Goal: Task Accomplishment & Management: Use online tool/utility

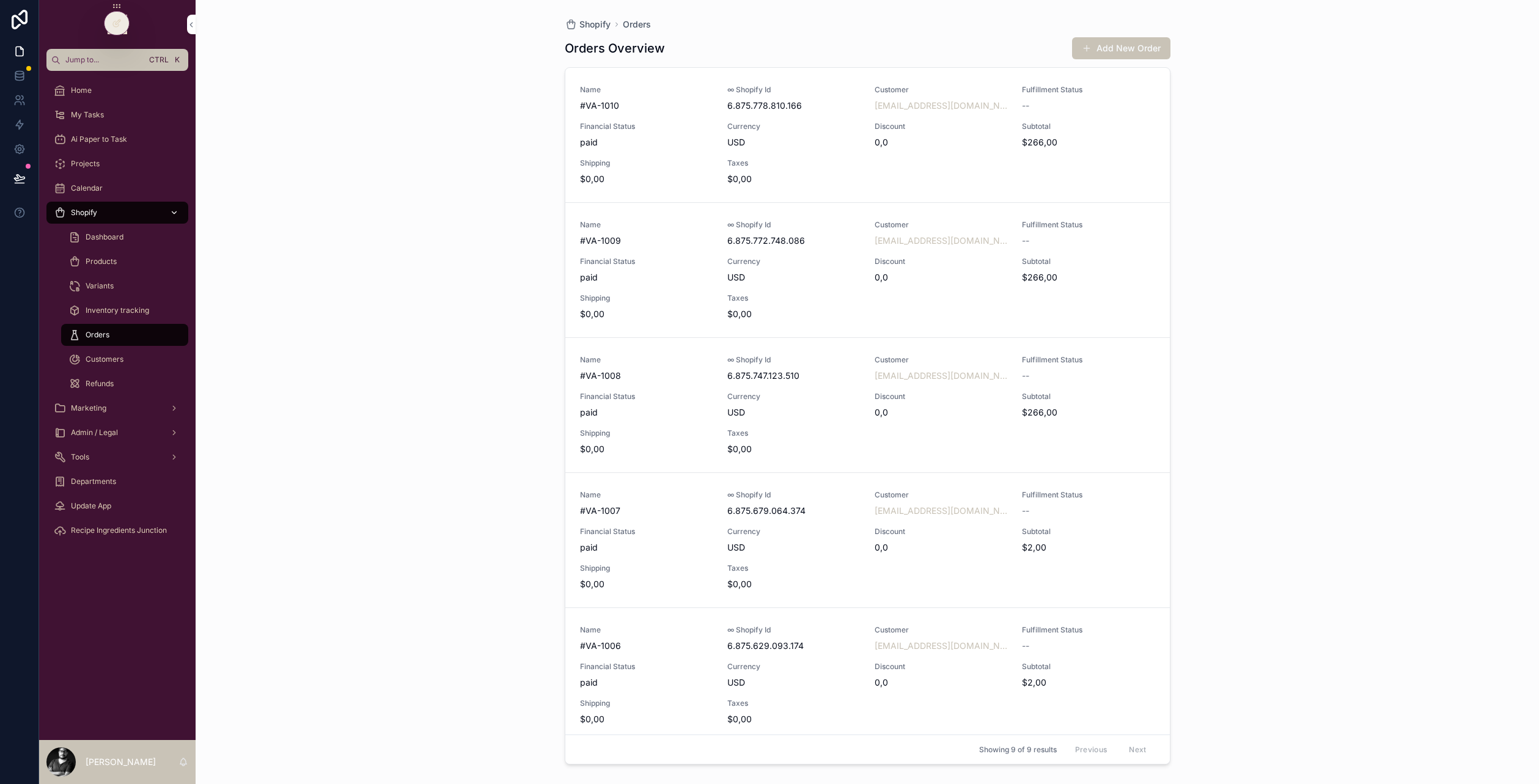
click at [107, 205] on div "Shopify" at bounding box center [117, 212] width 127 height 19
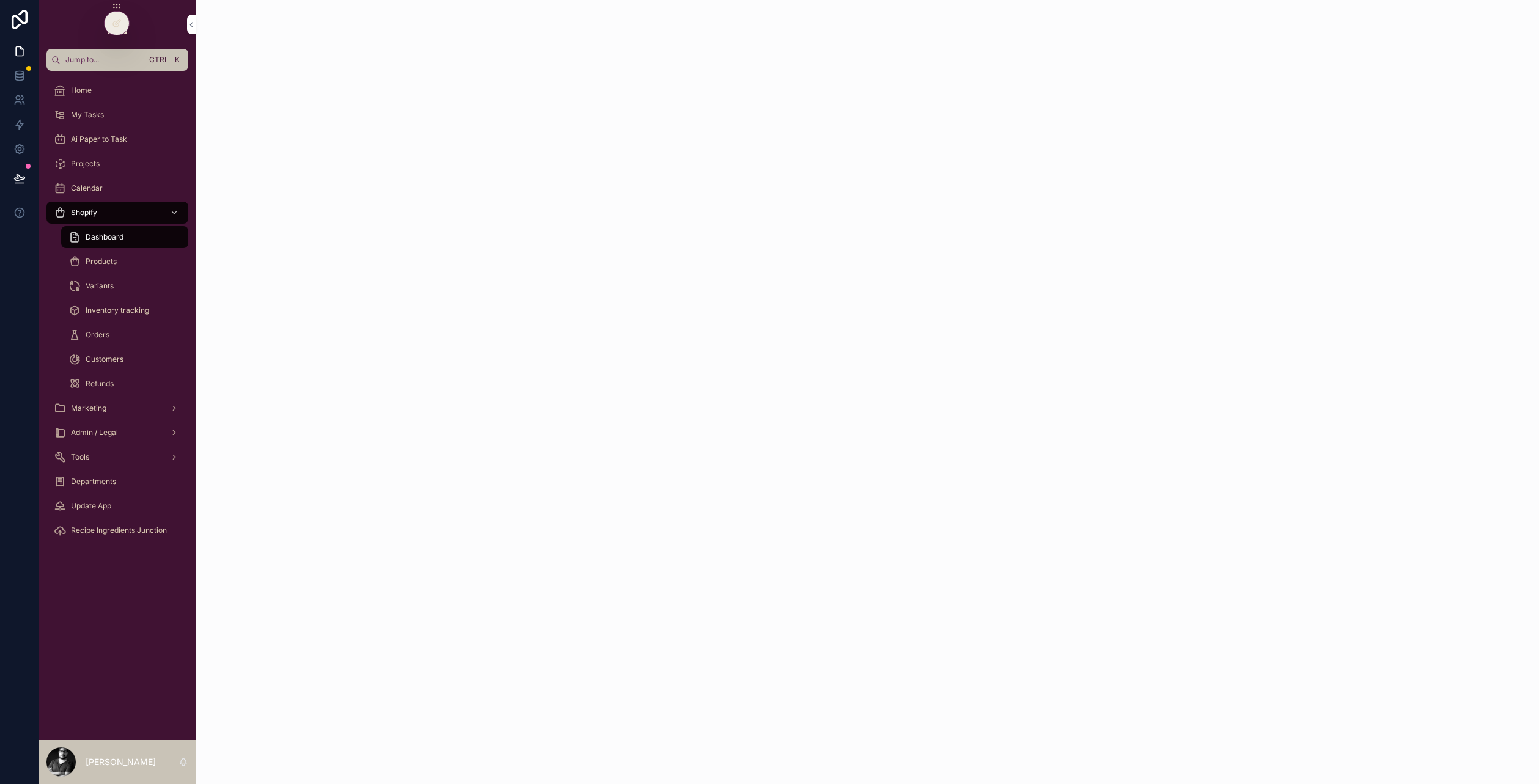
click at [102, 262] on span "Products" at bounding box center [101, 262] width 31 height 10
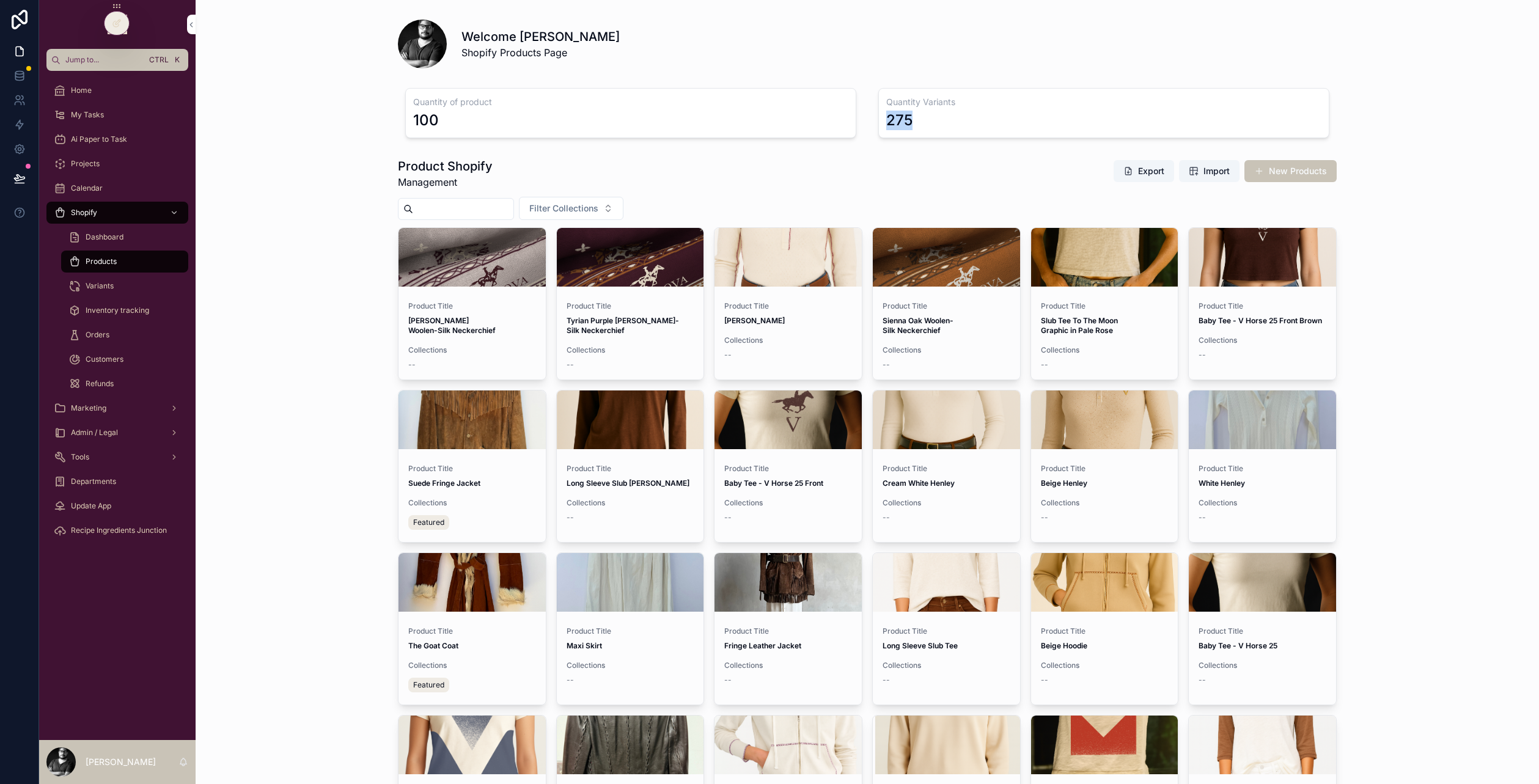
drag, startPoint x: 940, startPoint y: 123, endPoint x: 882, endPoint y: 132, distance: 58.7
click at [882, 132] on div "Quantity Variants 275" at bounding box center [1103, 113] width 451 height 50
click at [692, 128] on div "Quantity of product 100" at bounding box center [631, 113] width 451 height 50
click at [971, 112] on div "275" at bounding box center [1103, 120] width 435 height 19
click at [112, 288] on span "Variants" at bounding box center [99, 286] width 28 height 10
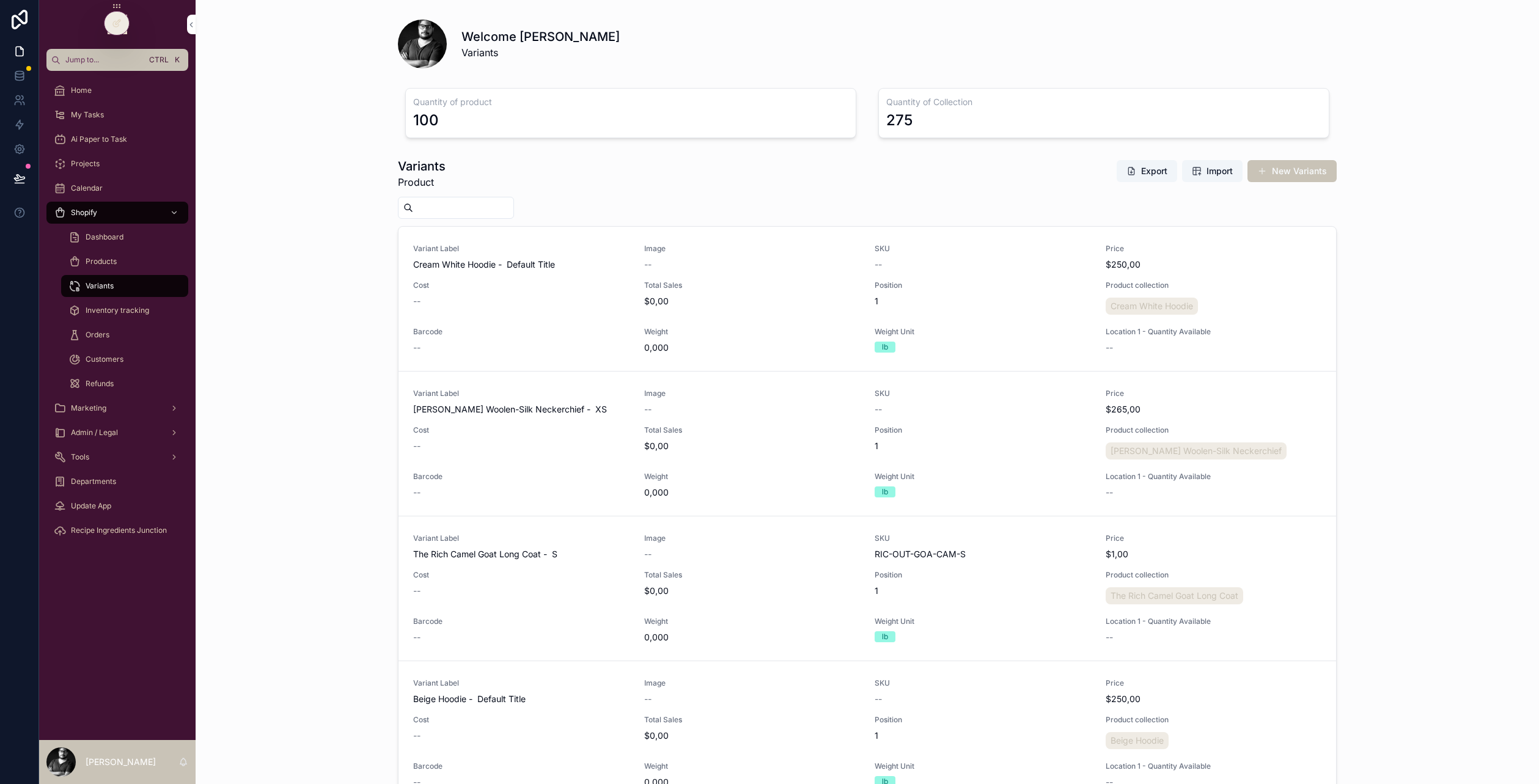
click at [129, 307] on span "Inventory tracking" at bounding box center [118, 311] width 64 height 10
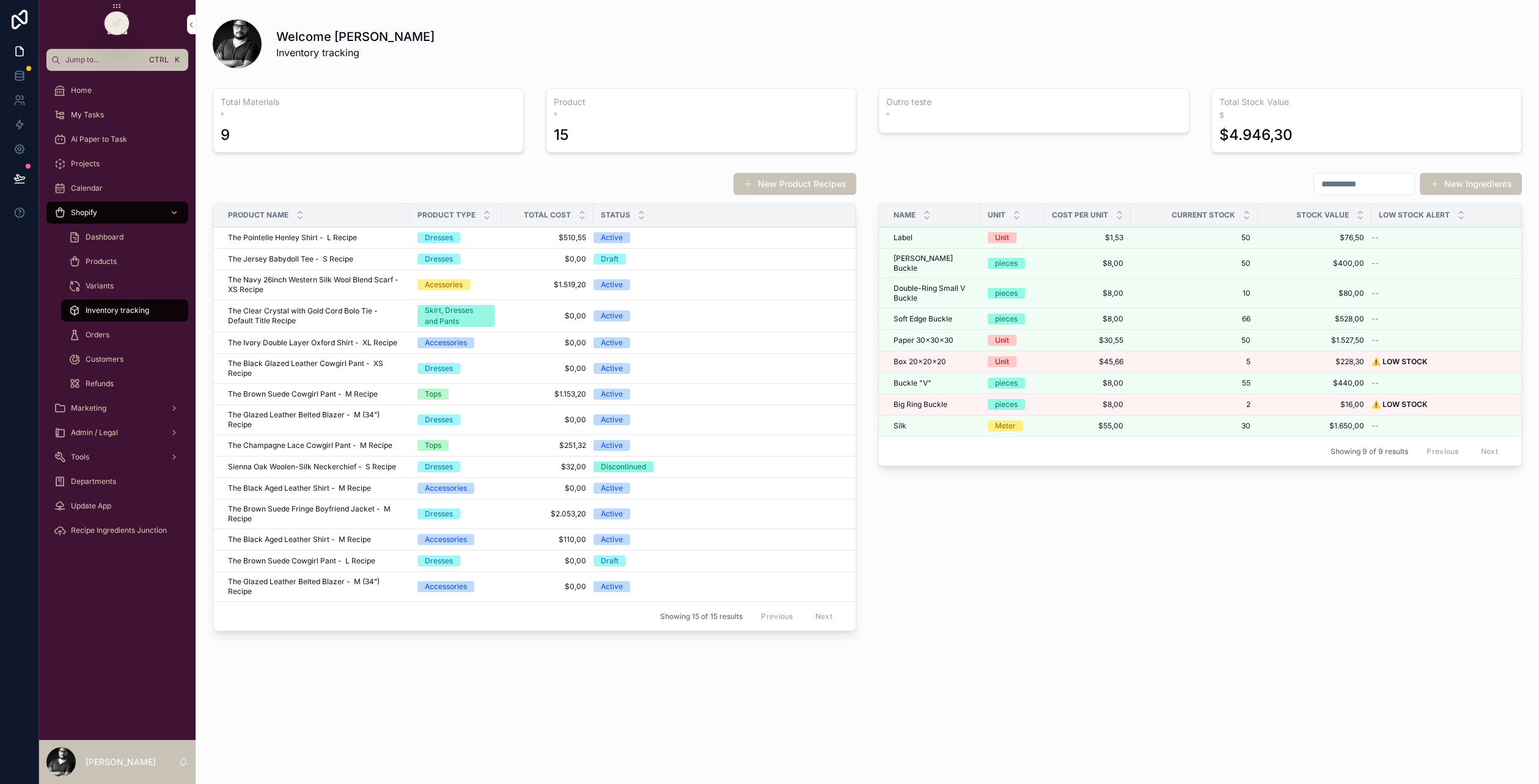
click at [689, 217] on div "Status" at bounding box center [725, 215] width 262 height 24
click at [127, 18] on div at bounding box center [116, 24] width 24 height 24
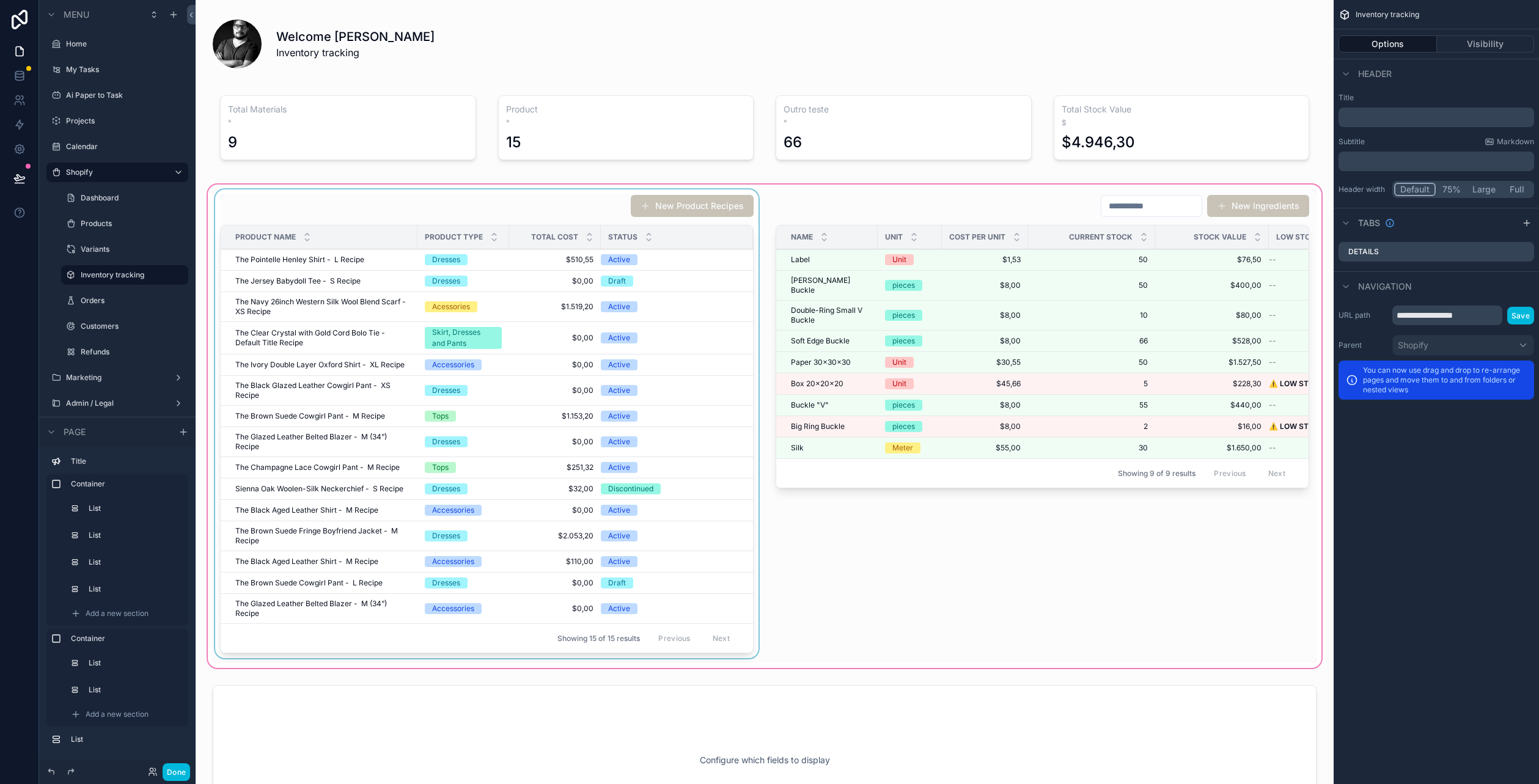
click at [683, 241] on div "Status" at bounding box center [677, 238] width 152 height 24
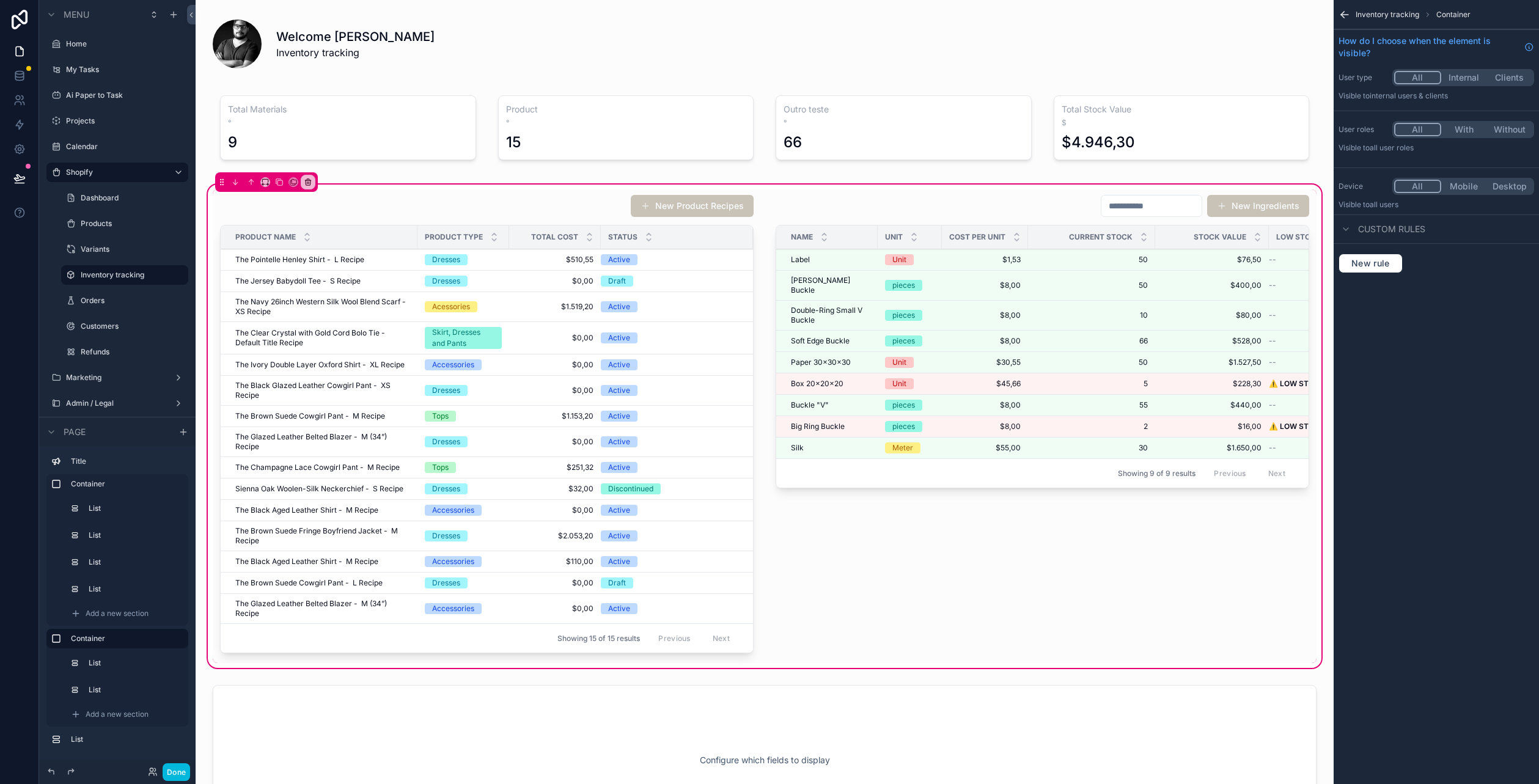
click at [1344, 14] on icon "scrollable content" at bounding box center [1344, 14] width 13 height 13
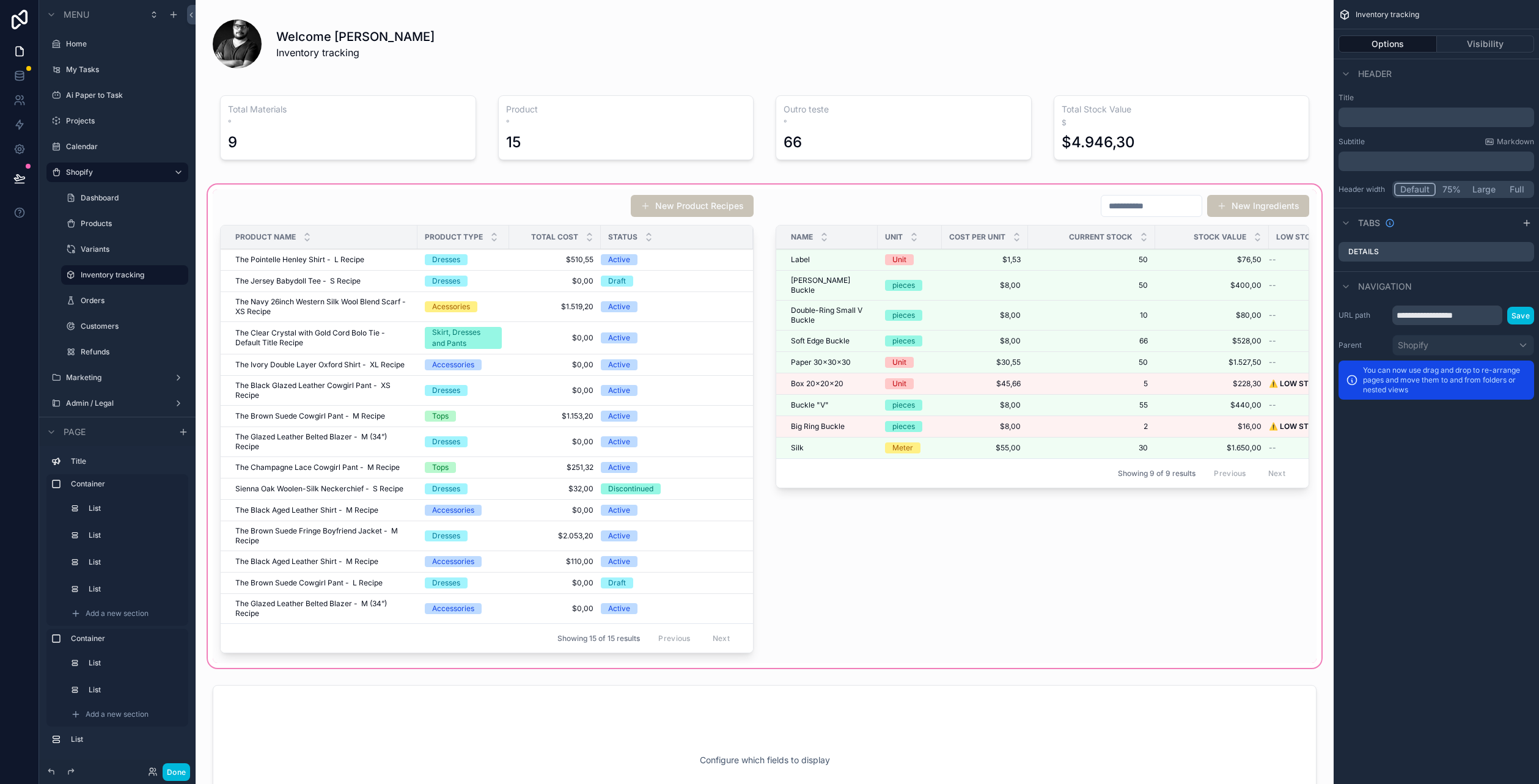
click at [739, 256] on div "scrollable content" at bounding box center [765, 426] width 1118 height 489
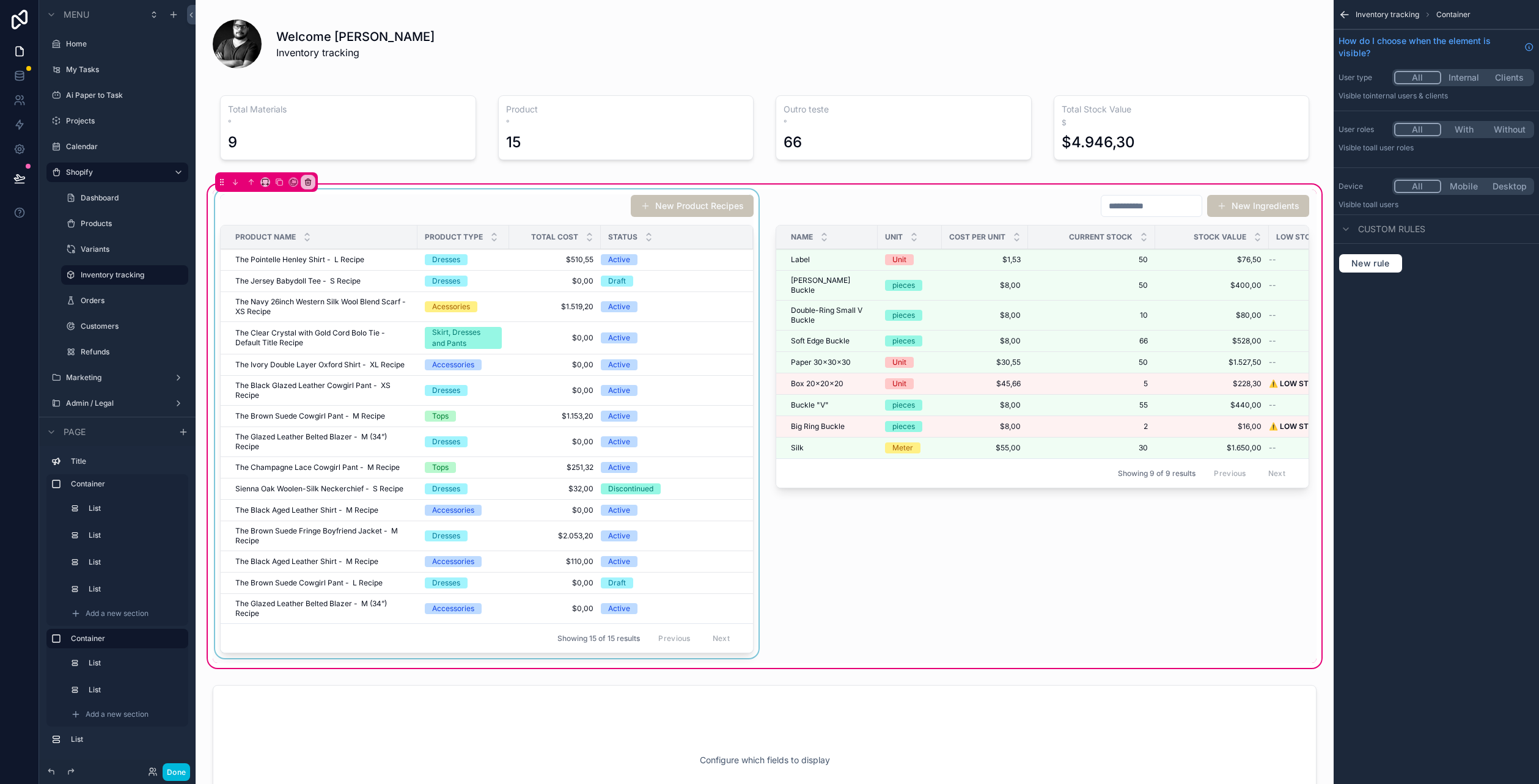
click at [726, 243] on div "Status" at bounding box center [677, 238] width 152 height 24
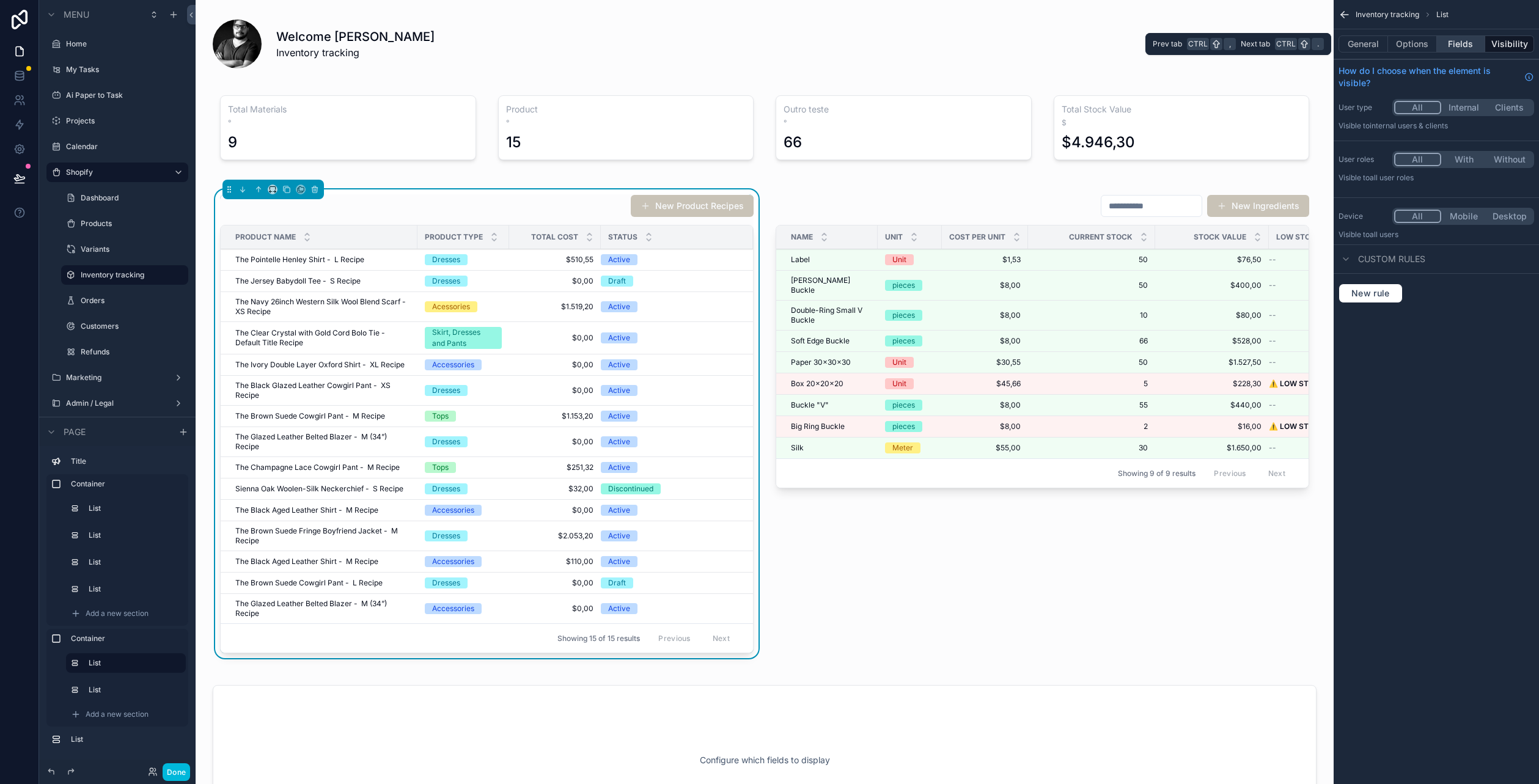
click at [1457, 46] on button "Fields" at bounding box center [1461, 44] width 49 height 17
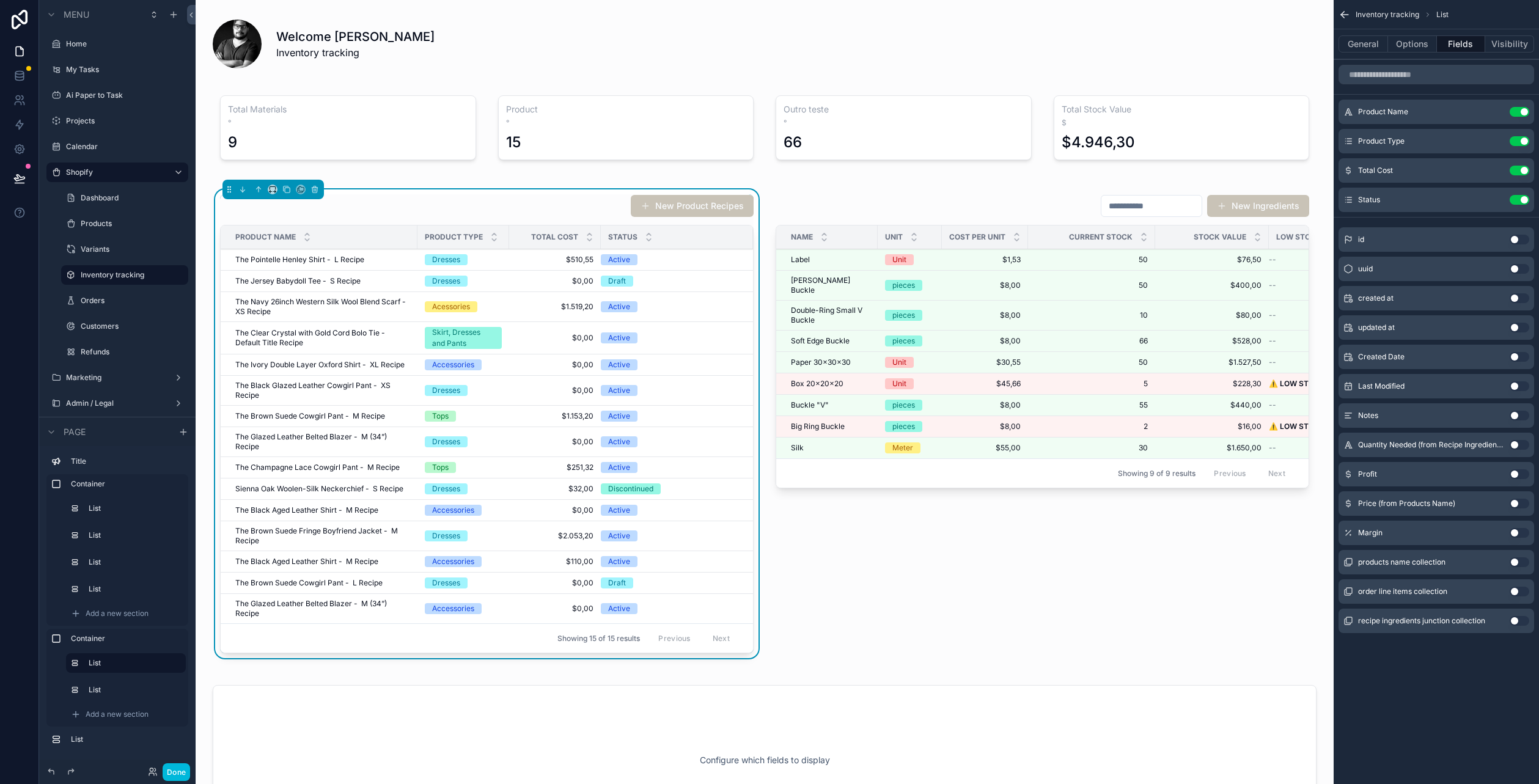
click at [1521, 472] on button "Use setting" at bounding box center [1519, 474] width 19 height 10
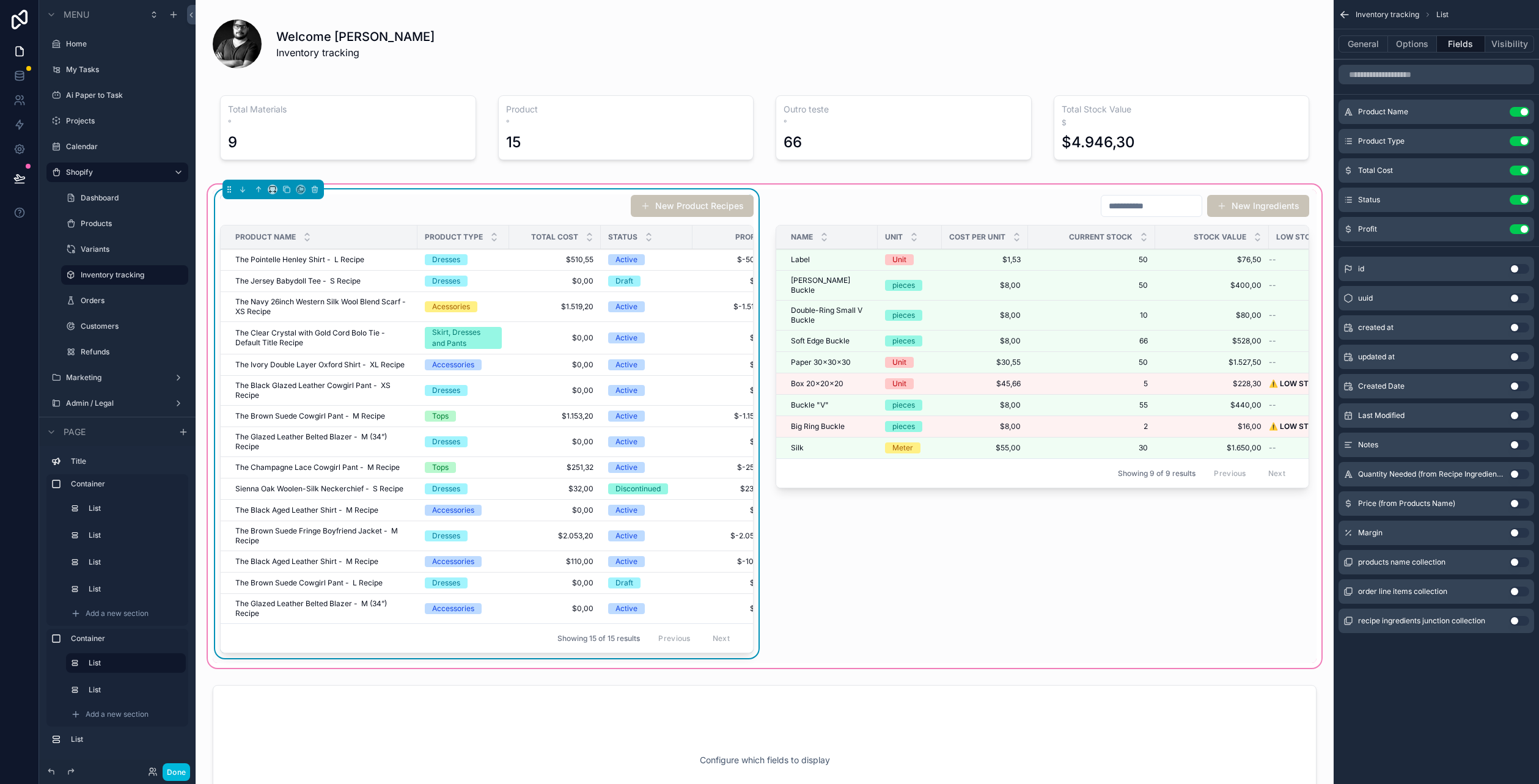
drag, startPoint x: 730, startPoint y: 237, endPoint x: 722, endPoint y: 237, distance: 8.0
click at [722, 237] on div "Profit" at bounding box center [738, 238] width 92 height 24
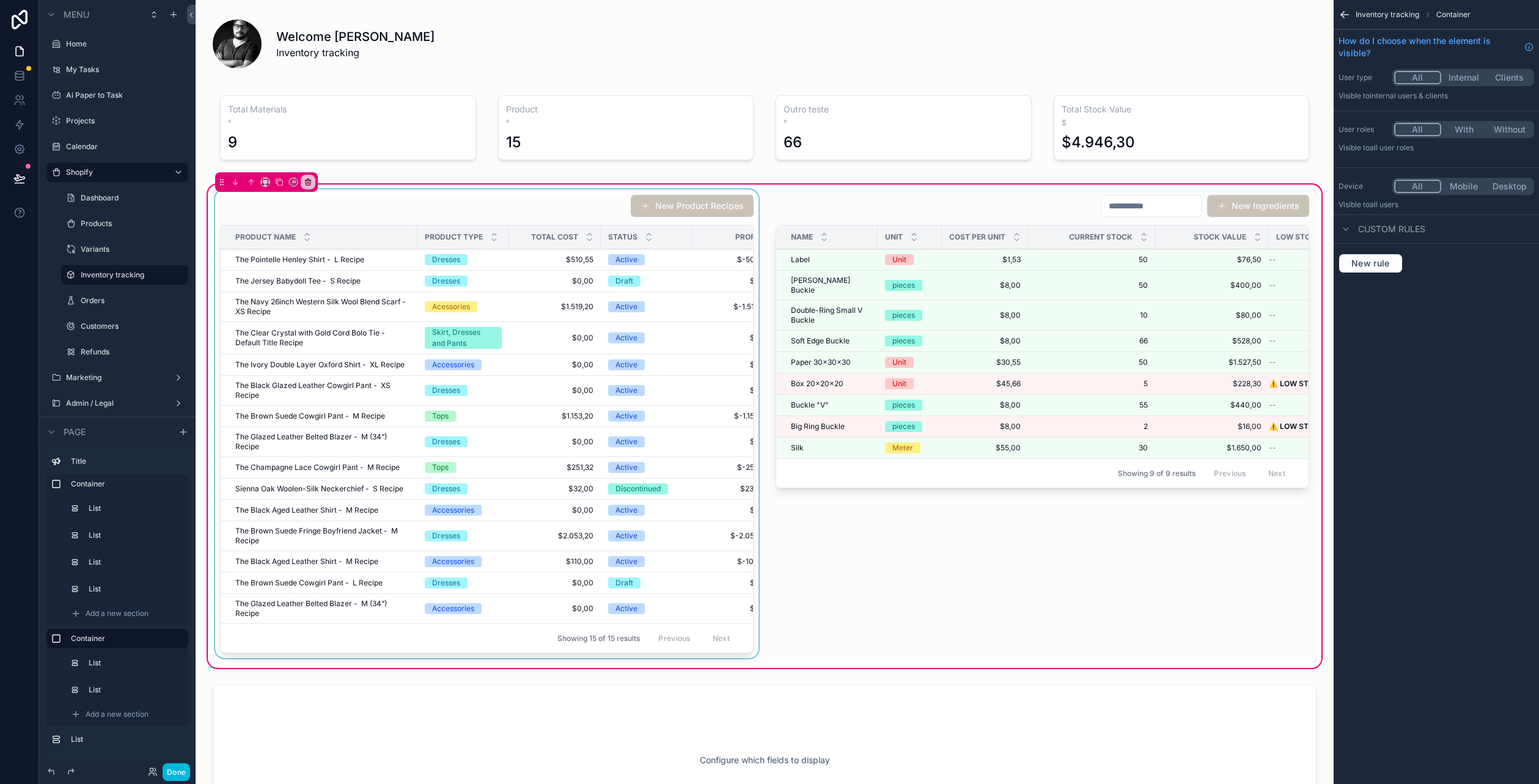
click at [706, 256] on div "scrollable content" at bounding box center [486, 426] width 548 height 473
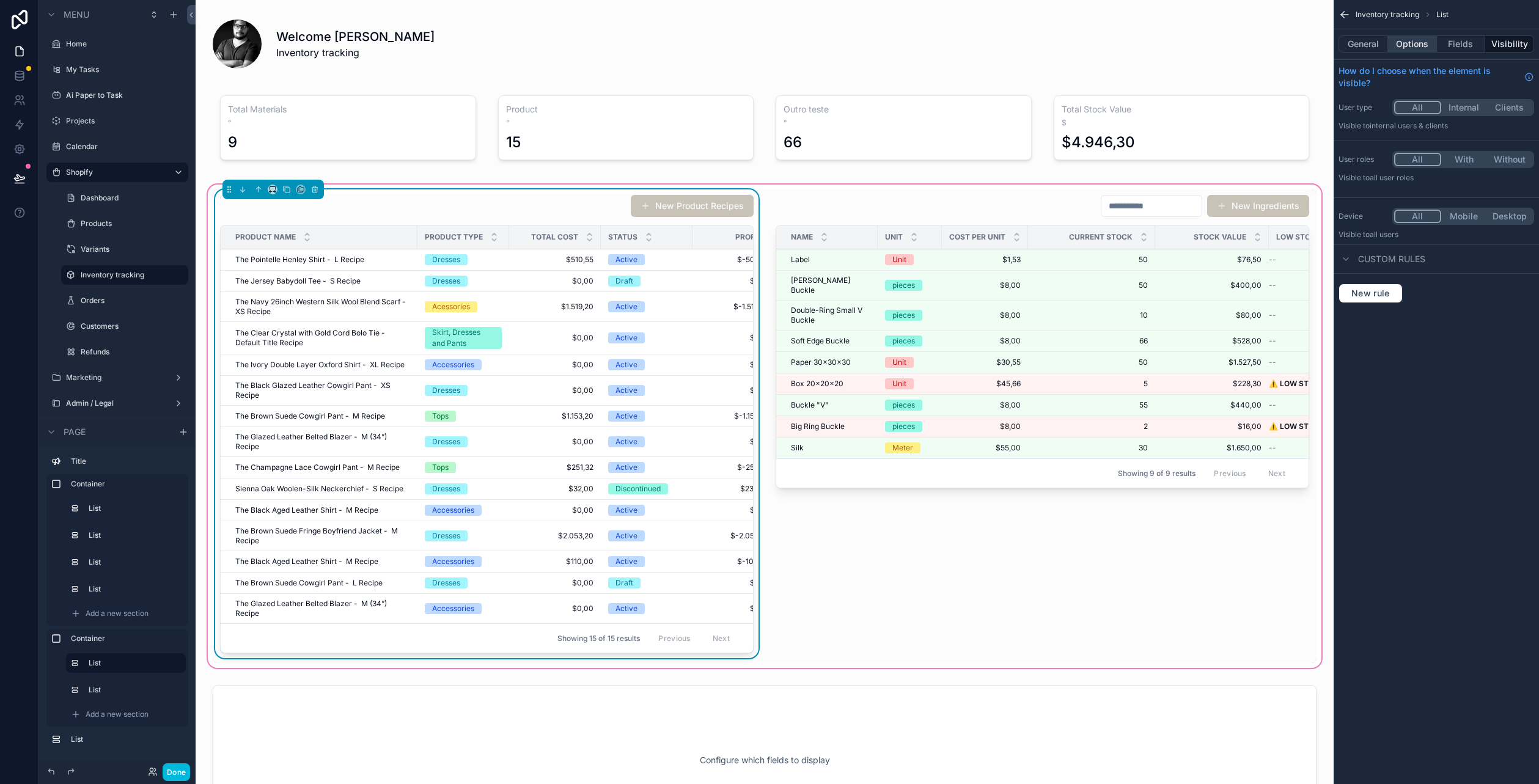
click at [1415, 42] on button "Options" at bounding box center [1412, 44] width 49 height 17
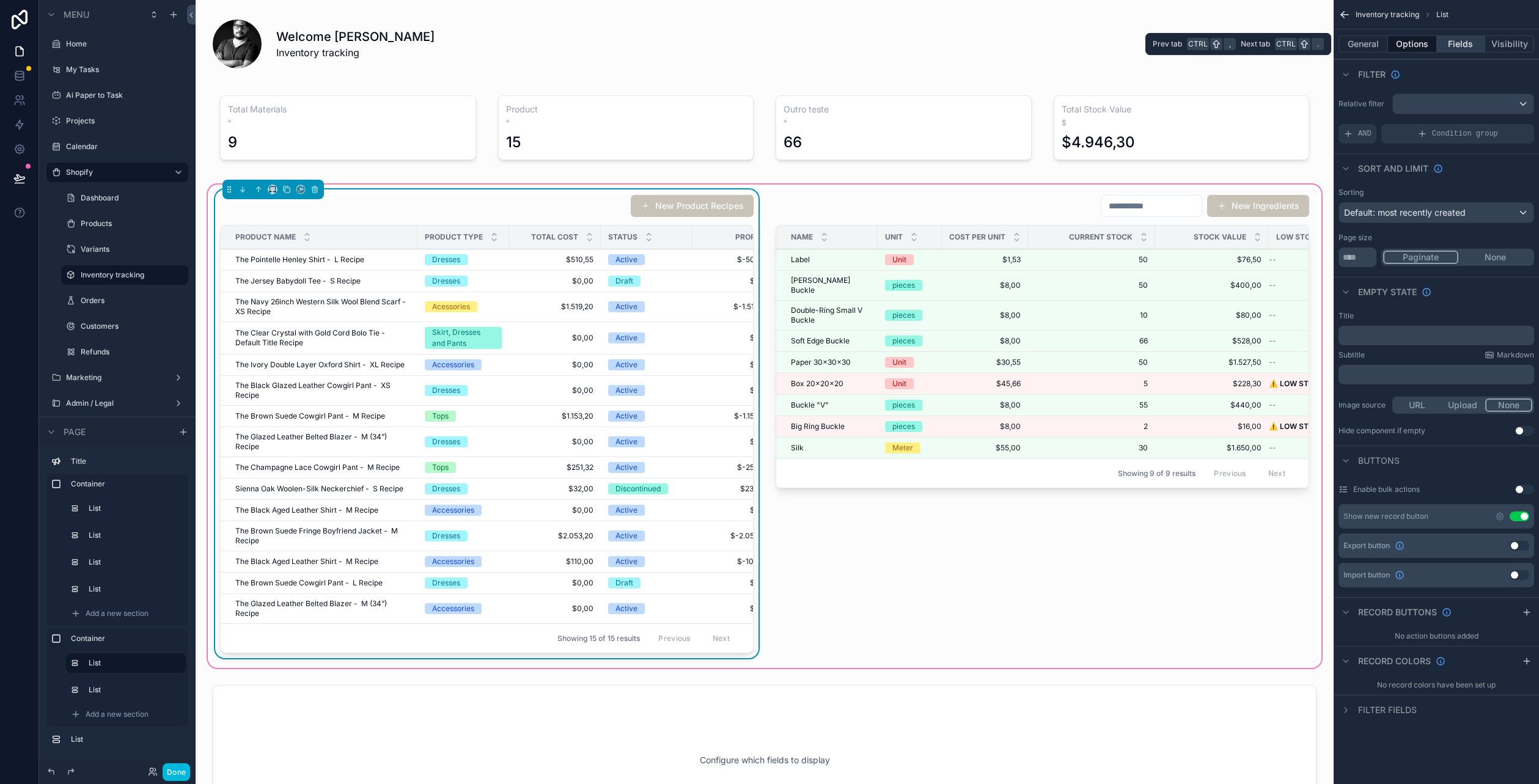
click at [1448, 44] on button "Fields" at bounding box center [1461, 44] width 49 height 17
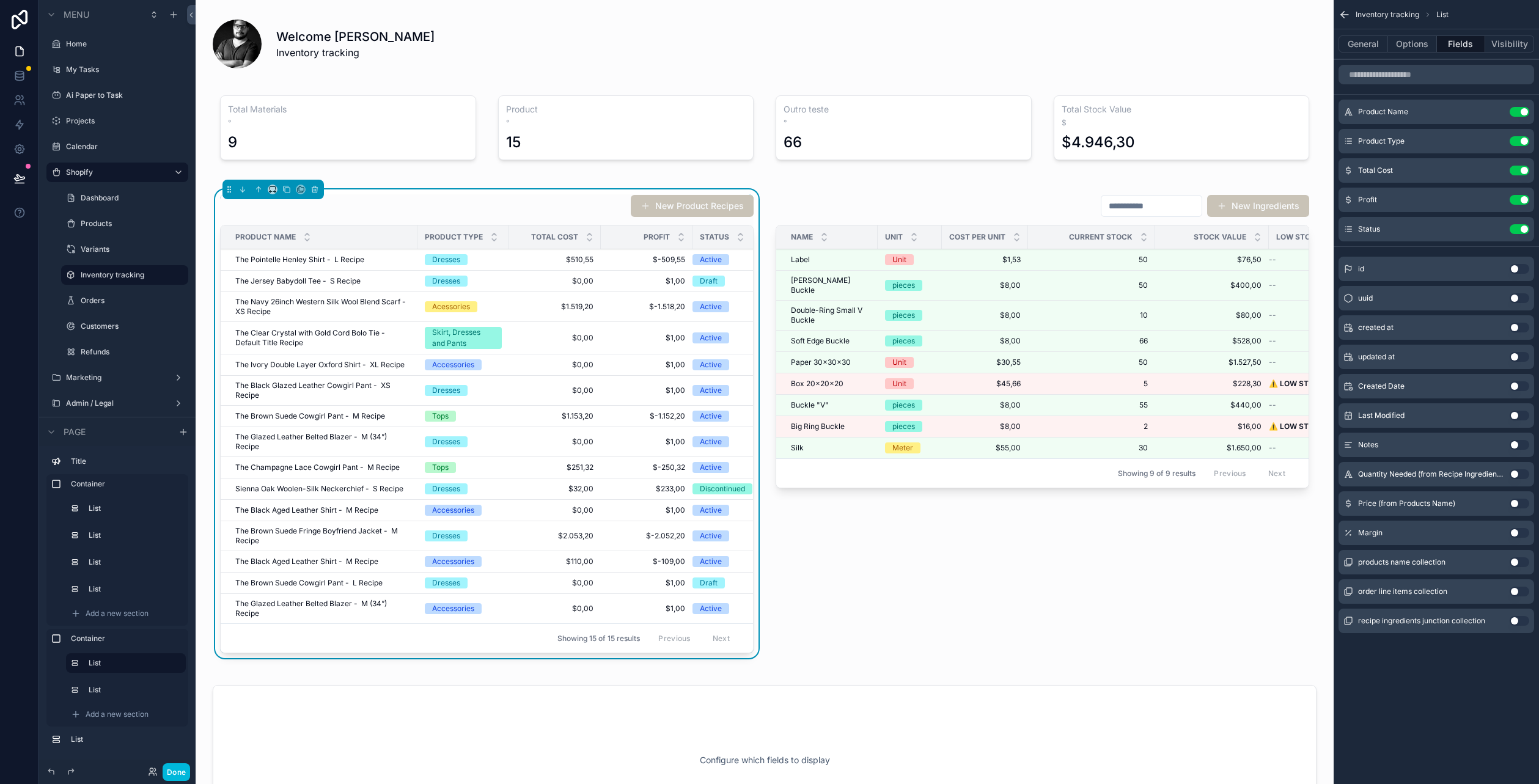
click at [1513, 536] on button "Use setting" at bounding box center [1519, 533] width 19 height 10
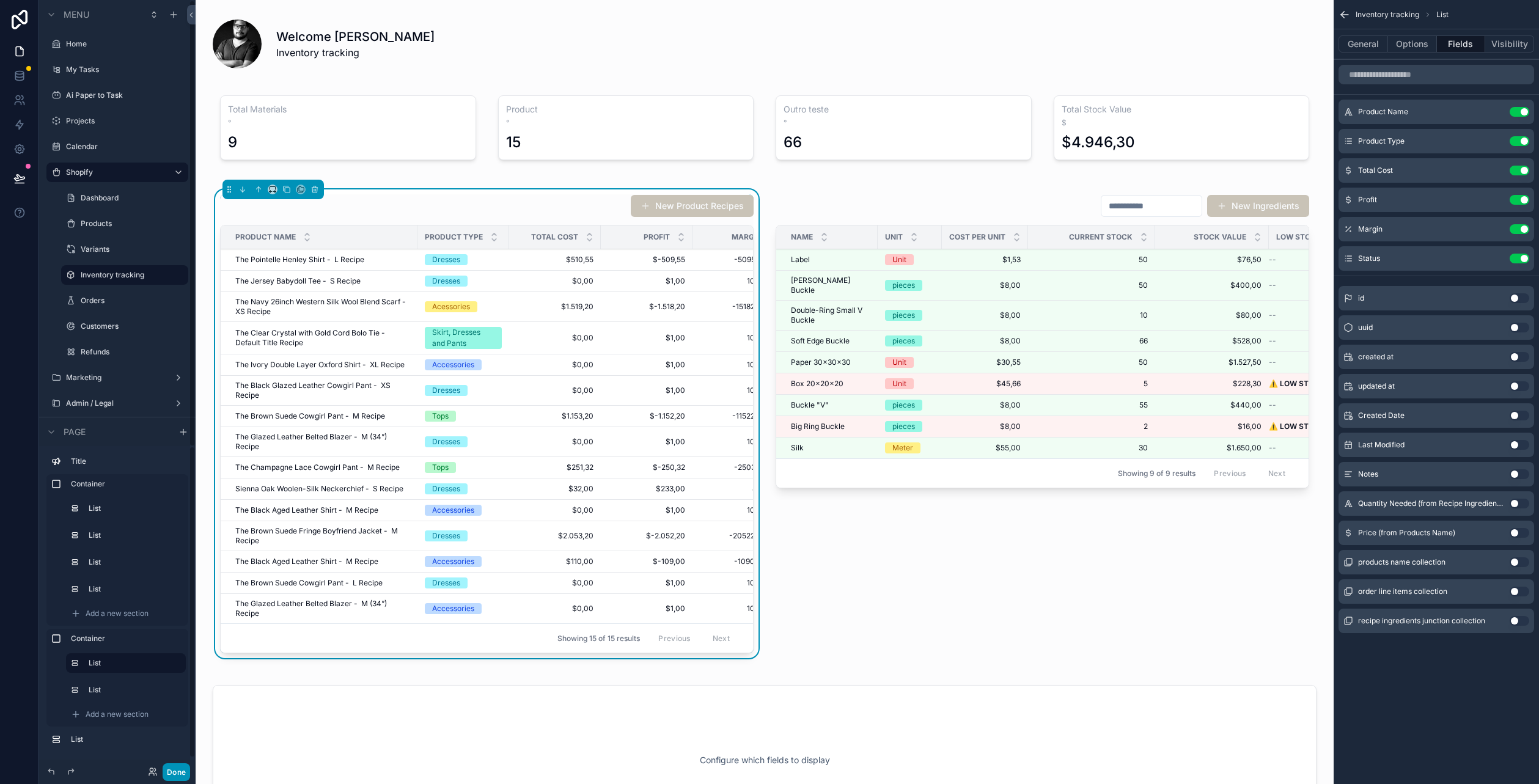
click at [185, 767] on button "Done" at bounding box center [176, 771] width 28 height 18
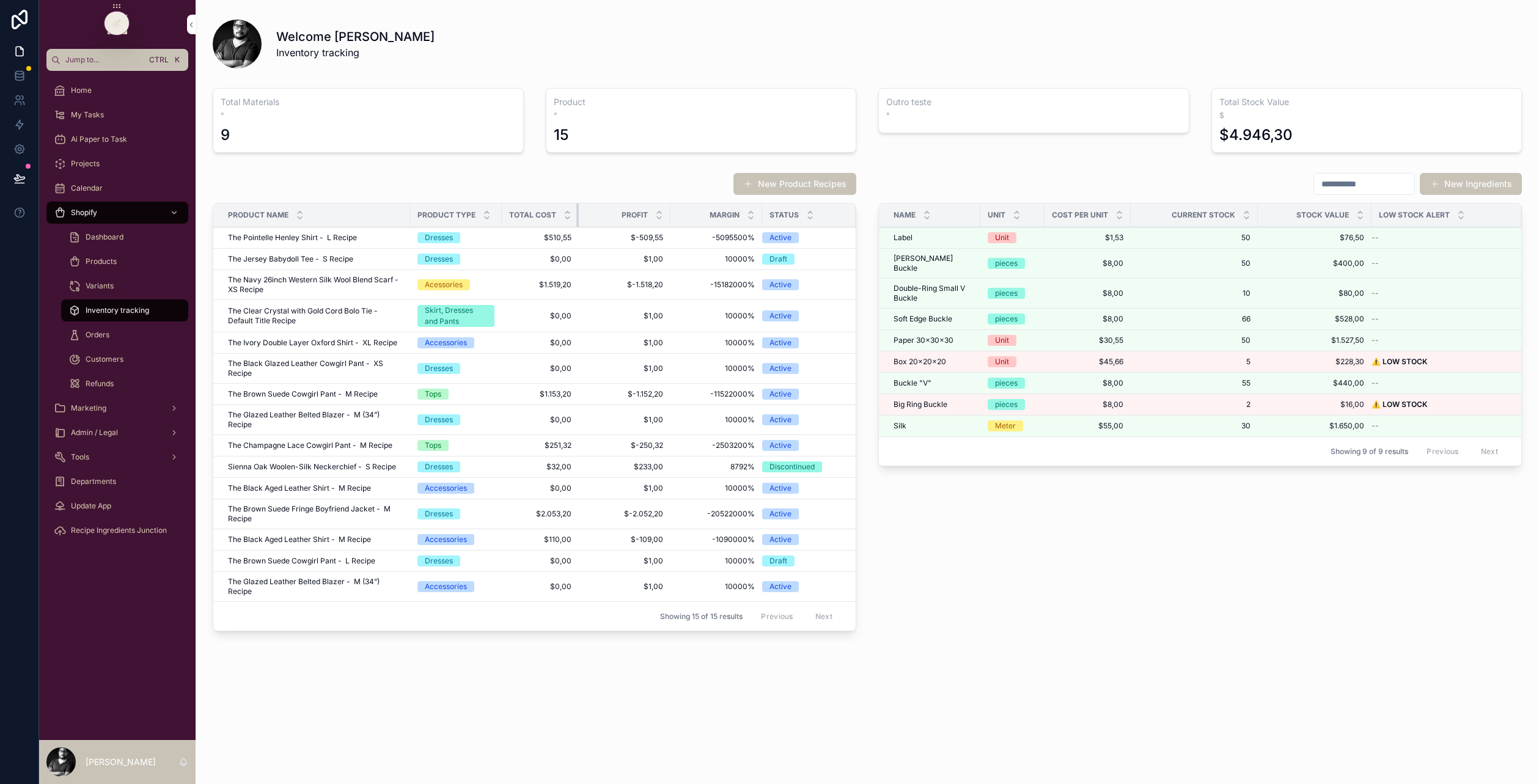
drag, startPoint x: 591, startPoint y: 215, endPoint x: 561, endPoint y: 215, distance: 30.0
click at [561, 215] on th "Total Cost" at bounding box center [541, 215] width 77 height 24
click at [666, 215] on div "Profit" at bounding box center [624, 215] width 92 height 24
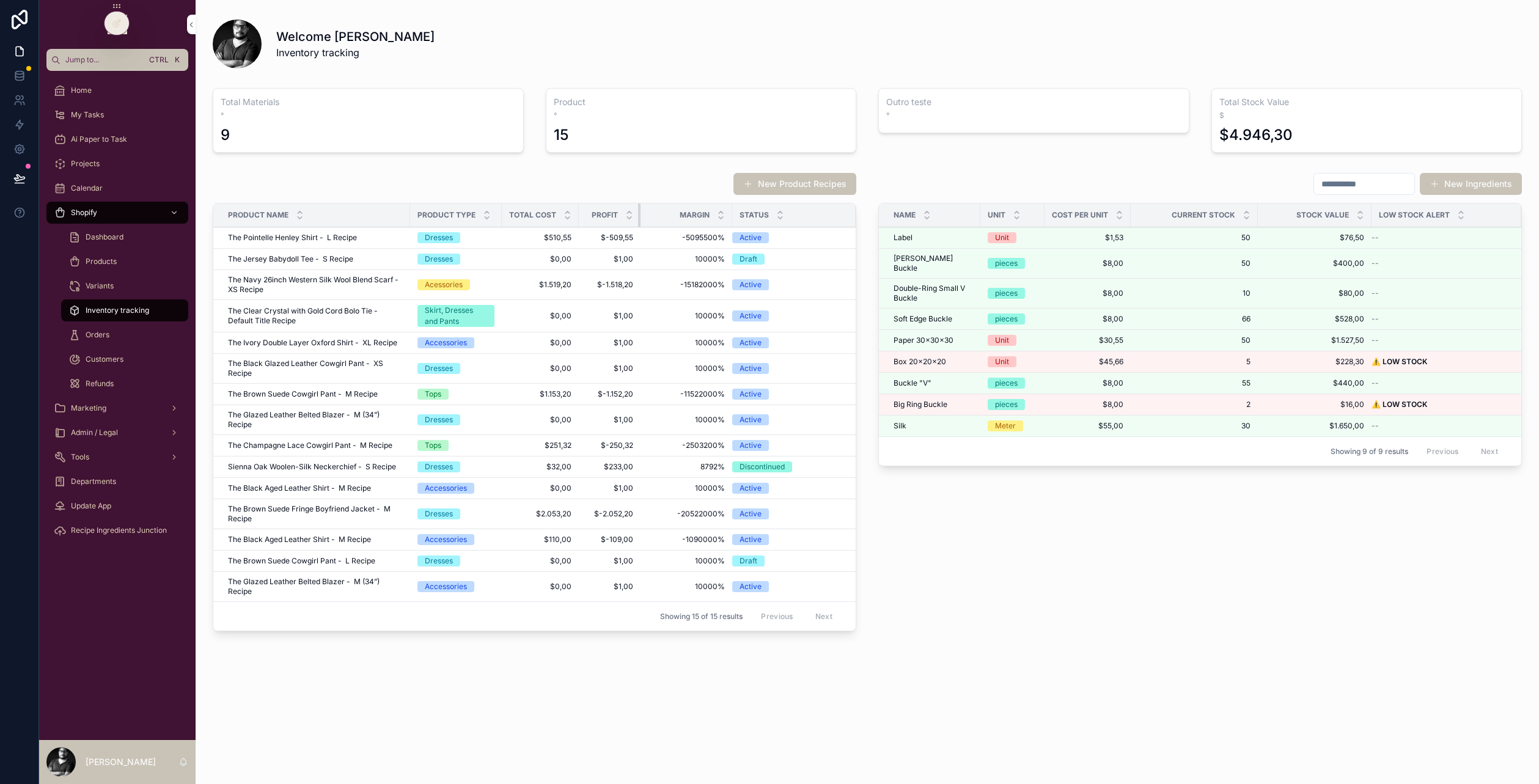
drag, startPoint x: 668, startPoint y: 215, endPoint x: 638, endPoint y: 217, distance: 30.1
click at [638, 217] on div "scrollable content" at bounding box center [641, 215] width 5 height 24
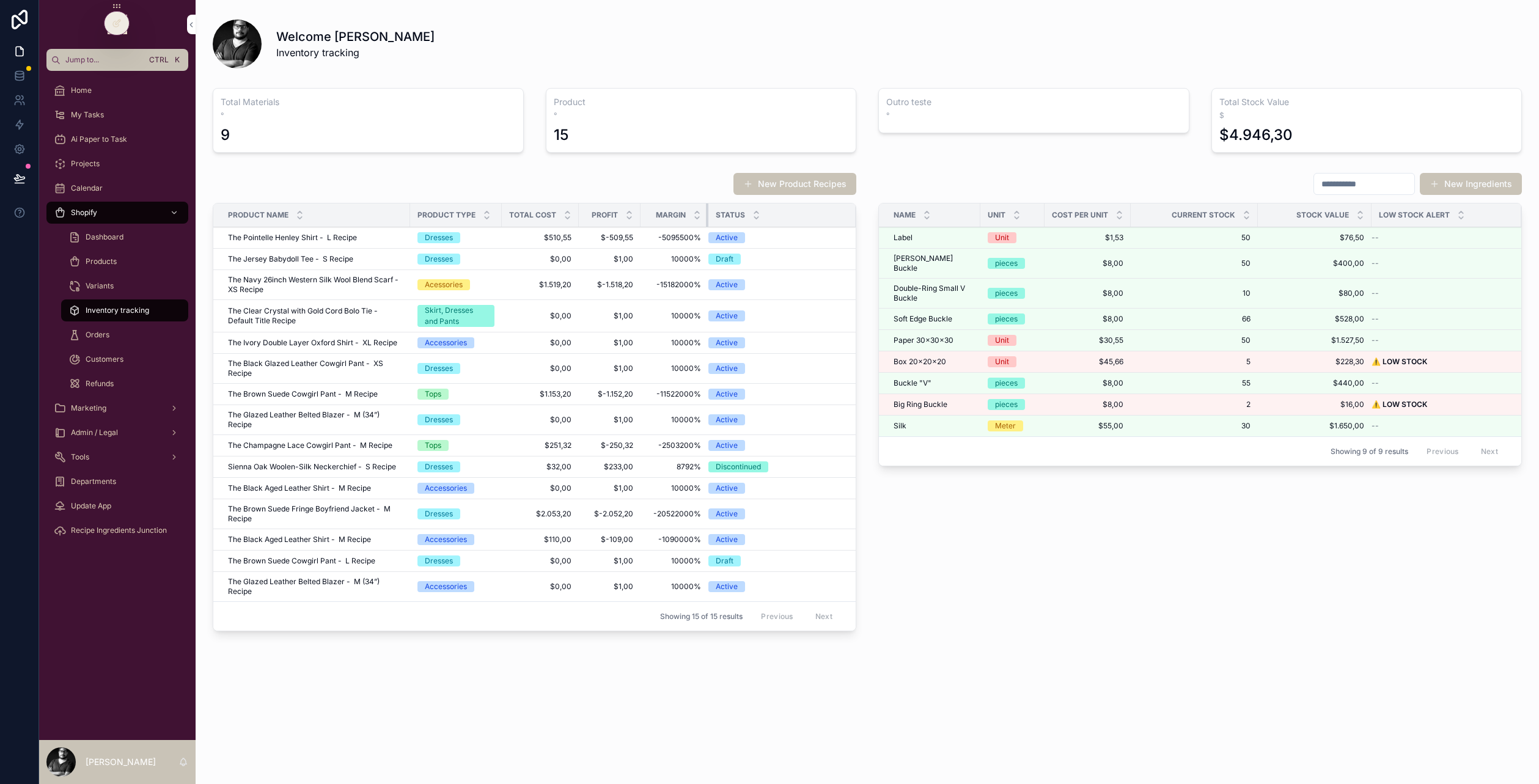
drag, startPoint x: 730, startPoint y: 213, endPoint x: 706, endPoint y: 211, distance: 24.1
click at [706, 211] on div "scrollable content" at bounding box center [709, 215] width 5 height 24
click at [113, 111] on div "My Tasks" at bounding box center [117, 114] width 127 height 19
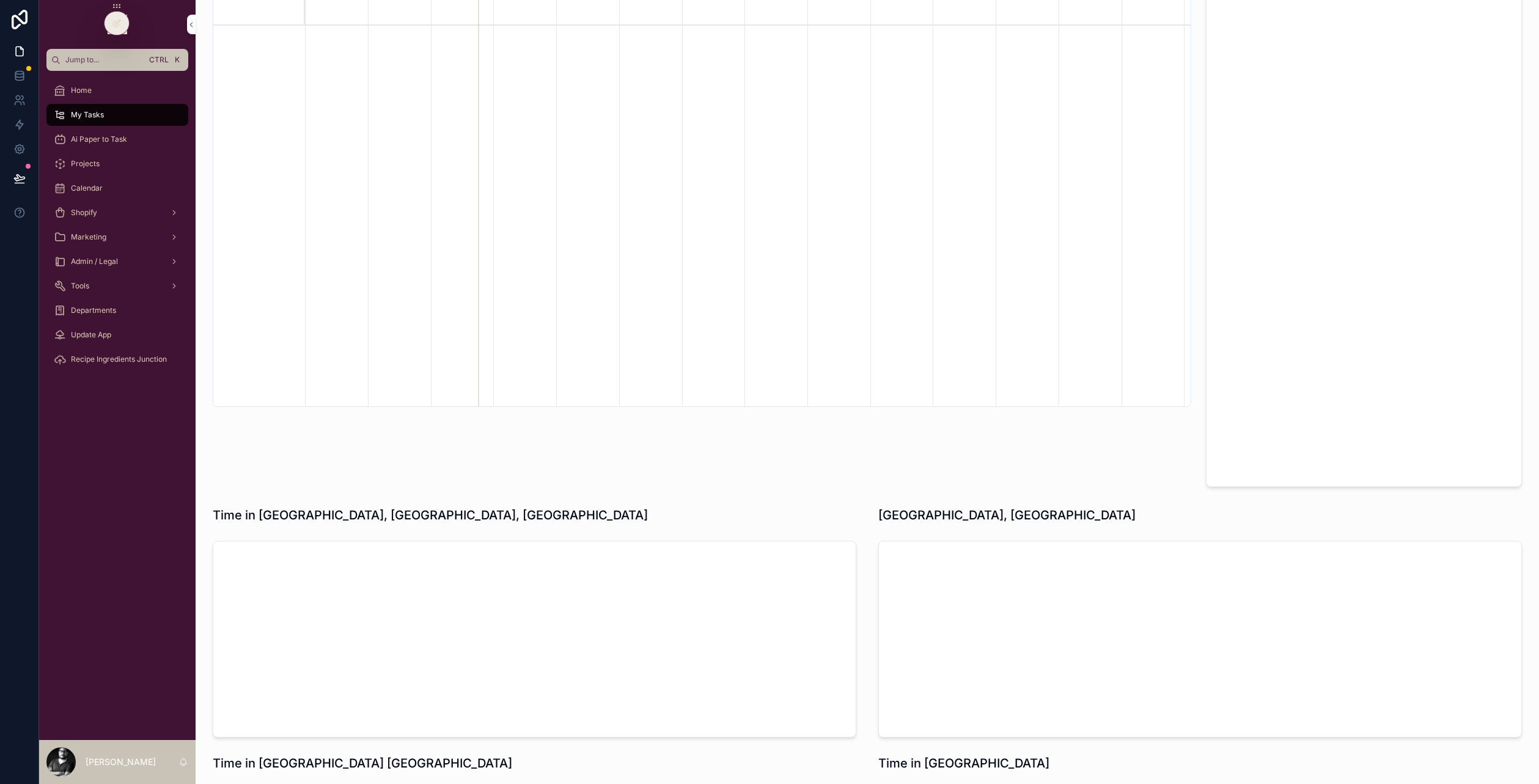
scroll to position [1161, 0]
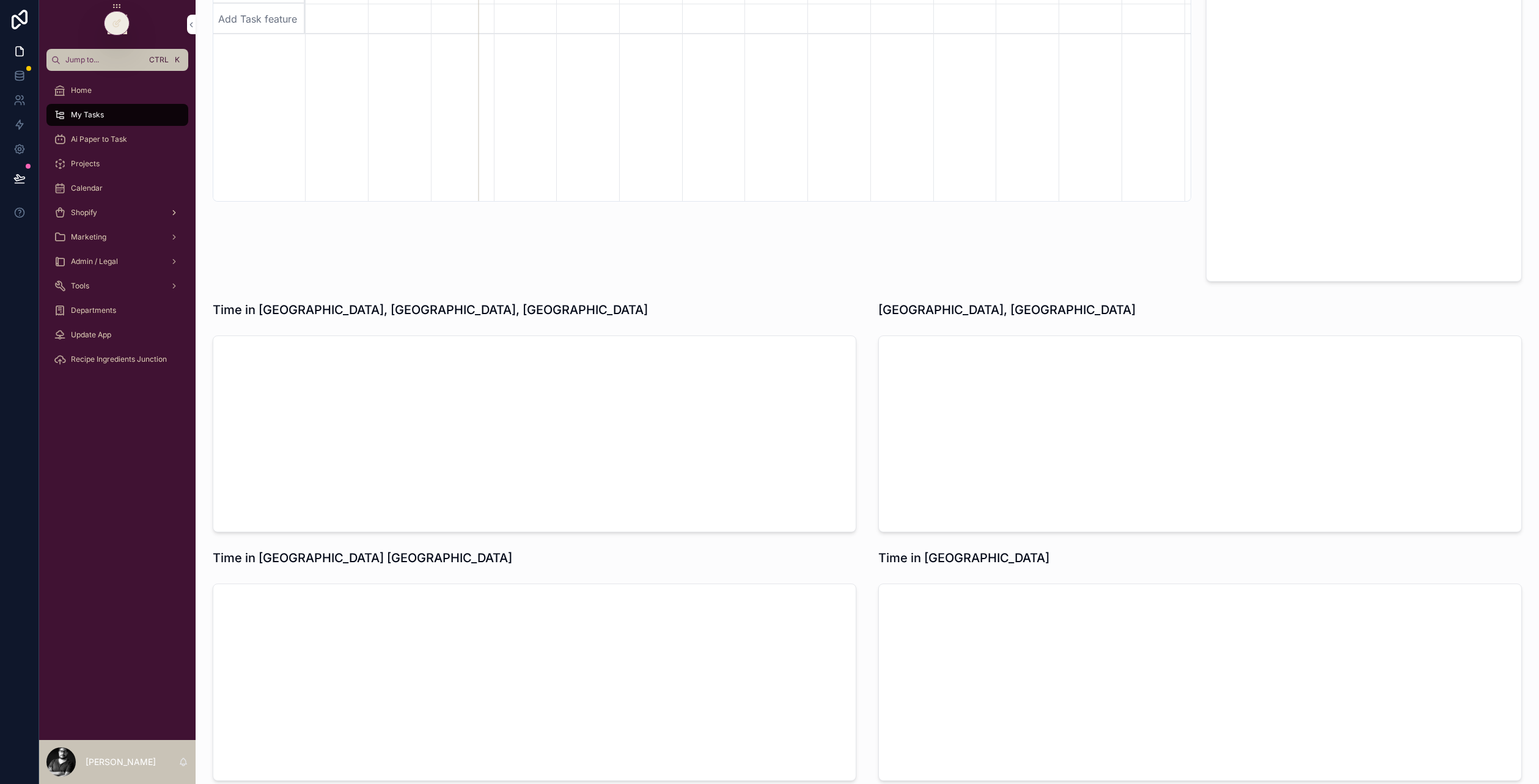
click at [129, 207] on div "Shopify" at bounding box center [117, 212] width 127 height 19
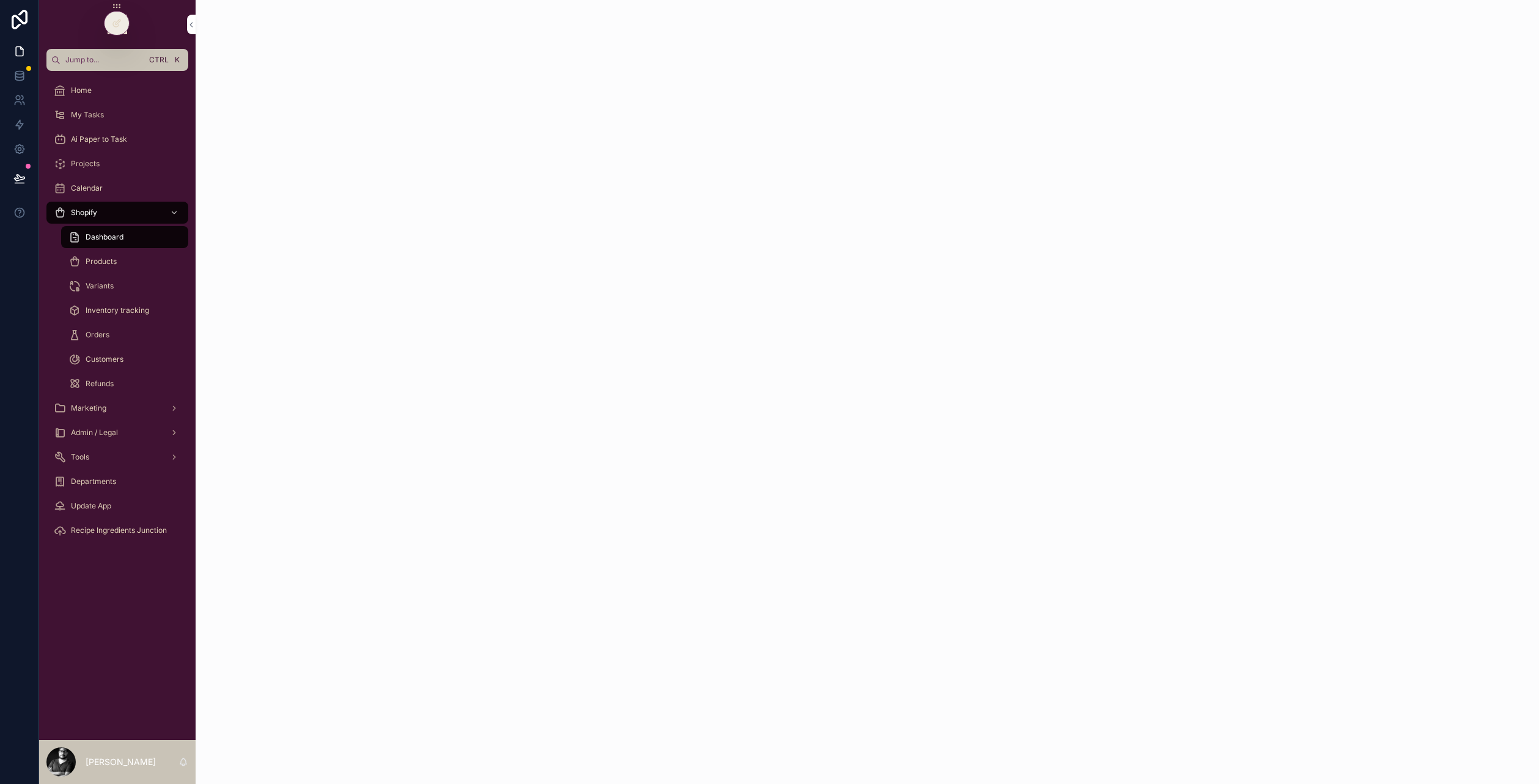
click at [127, 250] on div "Products" at bounding box center [124, 261] width 142 height 24
click at [110, 275] on link "Variants" at bounding box center [124, 286] width 127 height 22
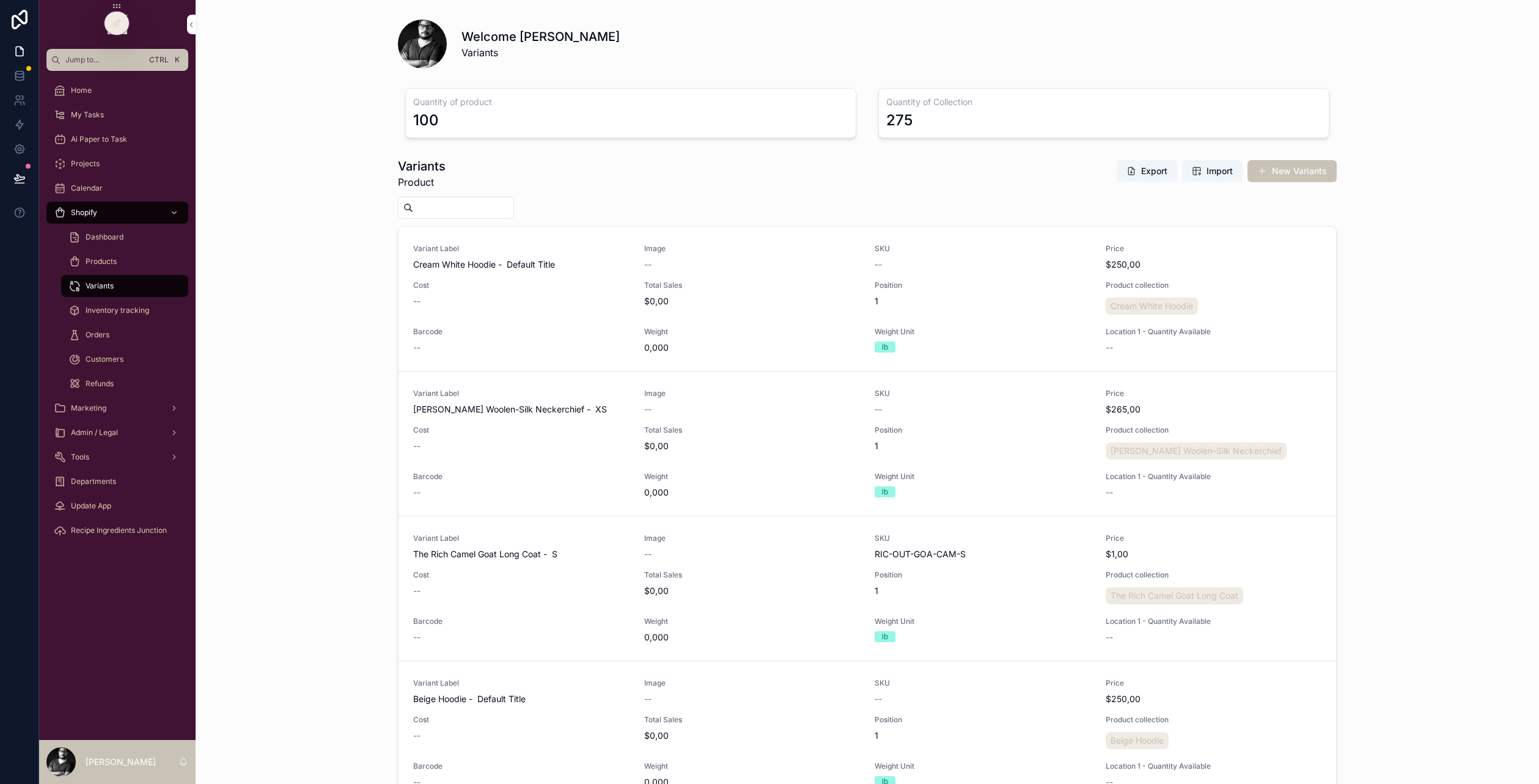
click at [113, 264] on span "Products" at bounding box center [101, 262] width 31 height 10
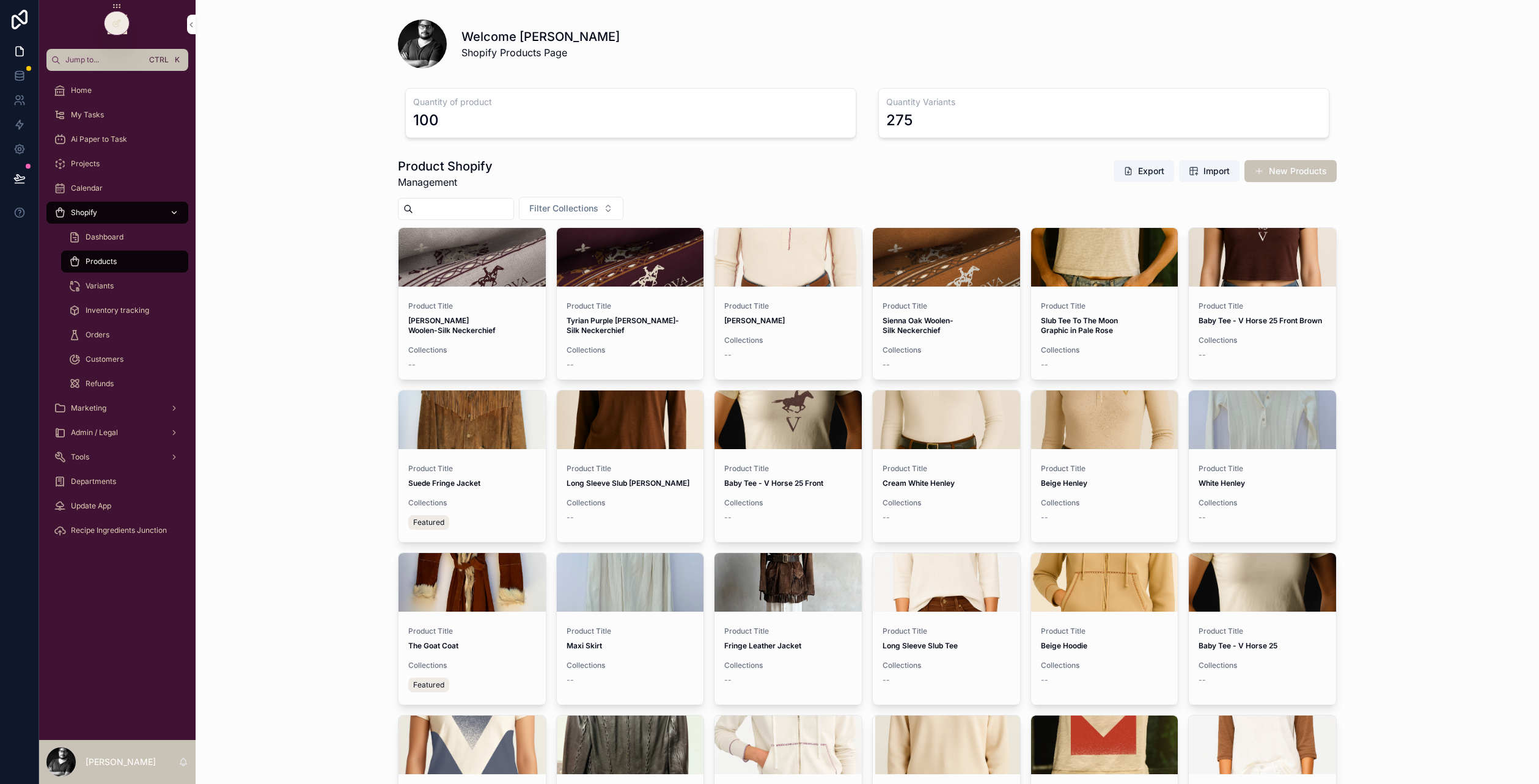
click at [132, 216] on div "Shopify" at bounding box center [117, 212] width 127 height 19
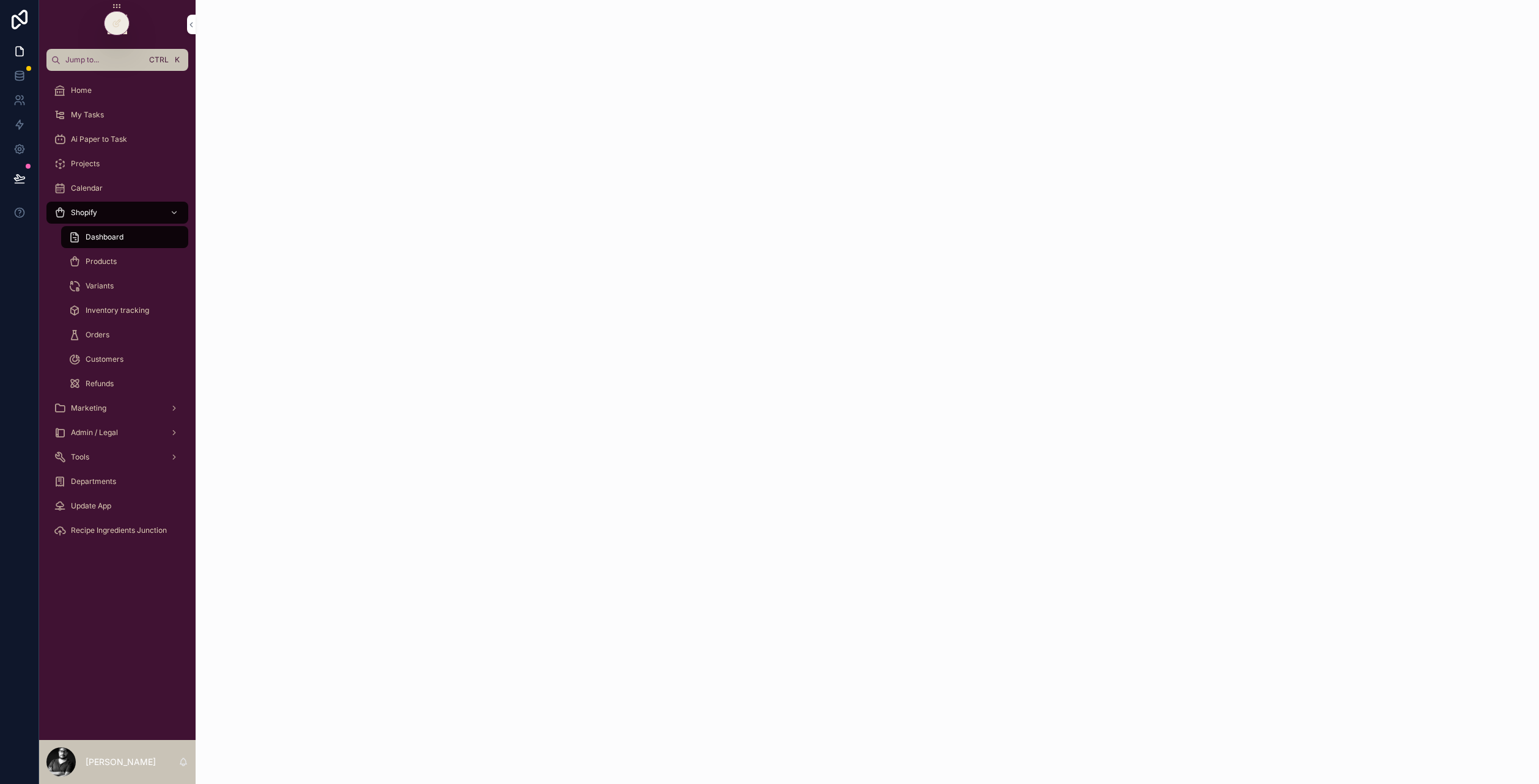
click at [97, 89] on div "Home" at bounding box center [117, 90] width 127 height 19
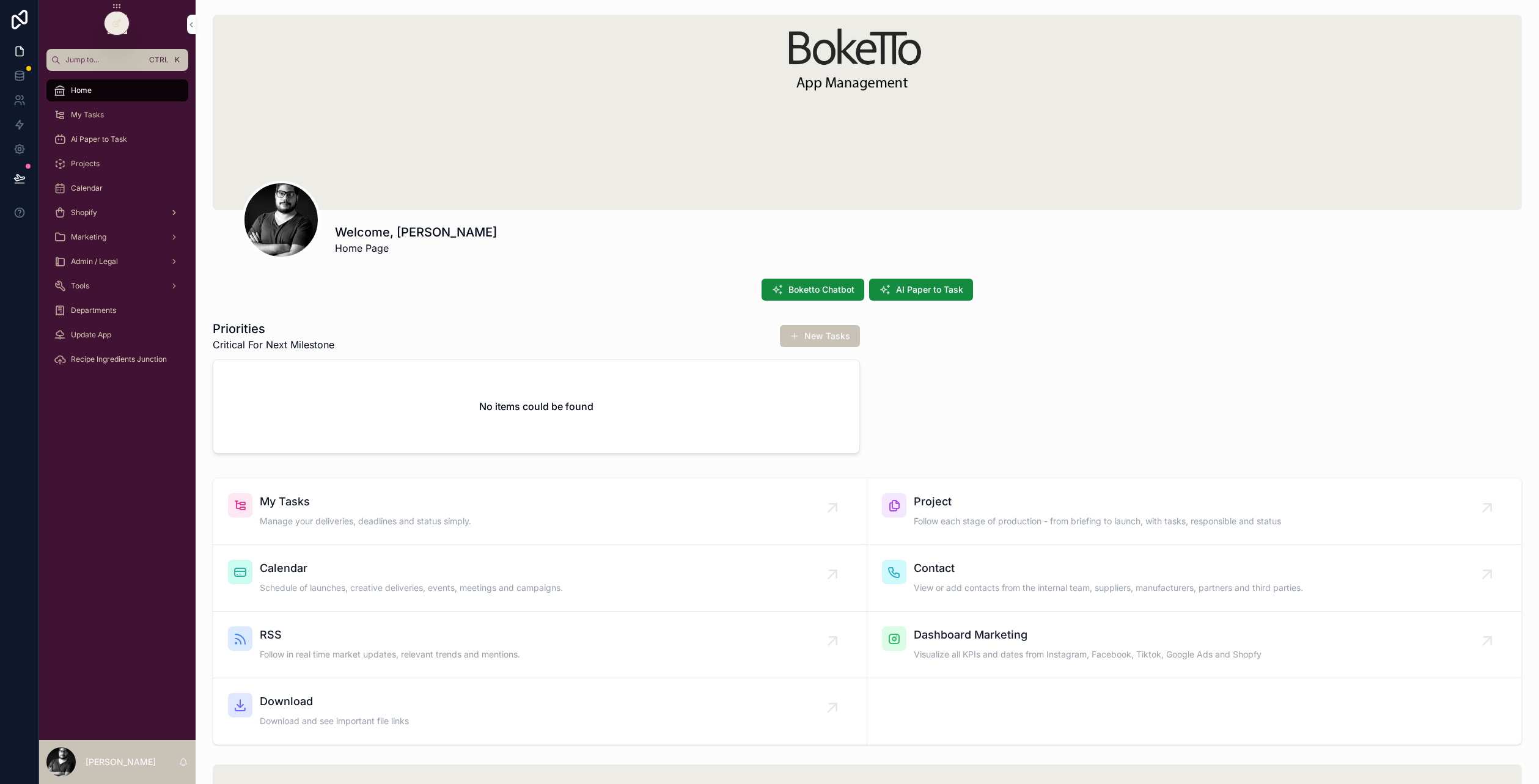
click at [118, 209] on div "Shopify" at bounding box center [117, 212] width 127 height 19
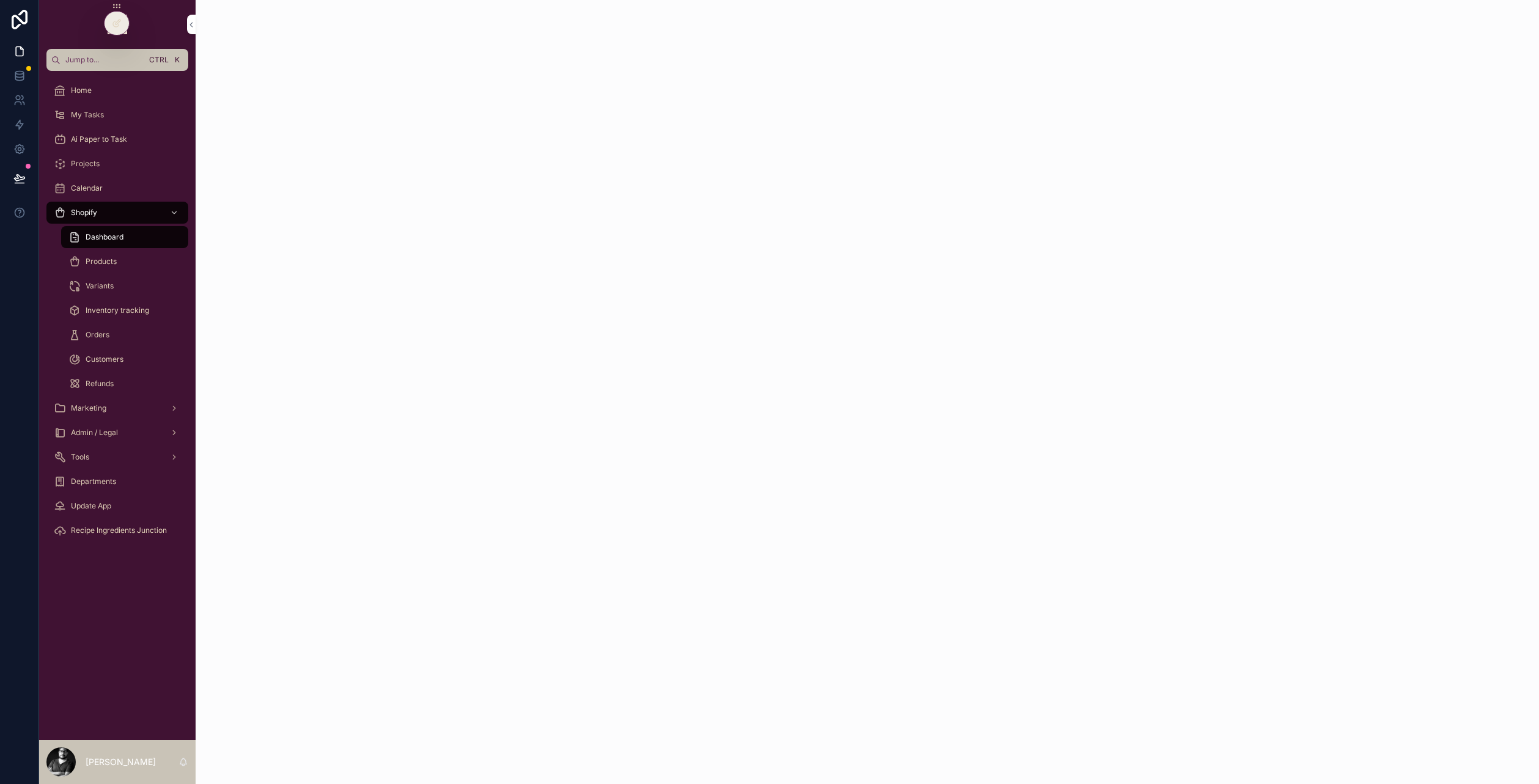
click at [104, 194] on div "Calendar" at bounding box center [117, 188] width 127 height 19
